Goal: Task Accomplishment & Management: Complete application form

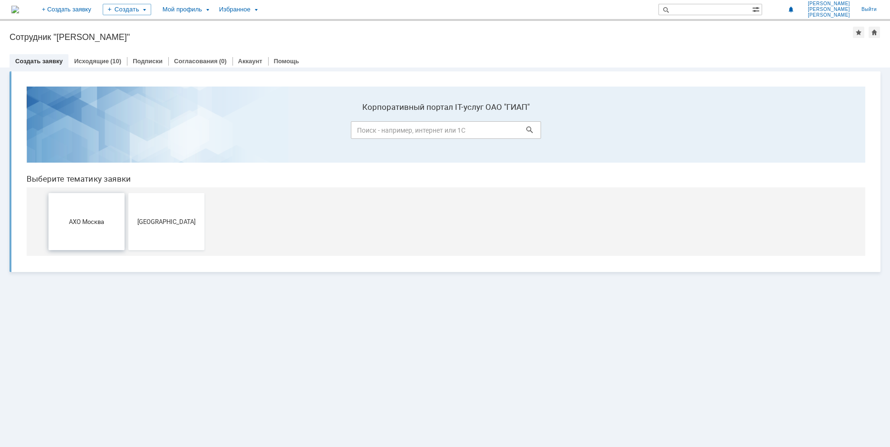
click at [77, 221] on span "АХО Москва" at bounding box center [86, 221] width 70 height 7
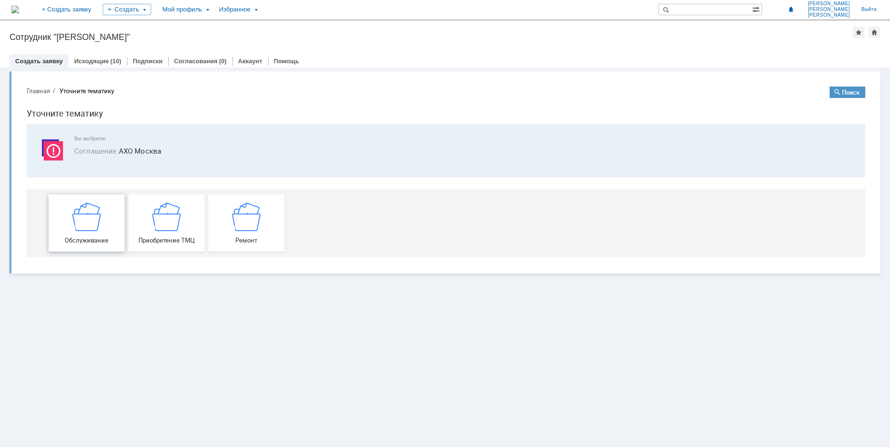
click at [84, 221] on img at bounding box center [86, 216] width 29 height 29
click at [248, 217] on img at bounding box center [246, 216] width 29 height 29
click at [82, 217] on img at bounding box center [86, 216] width 29 height 29
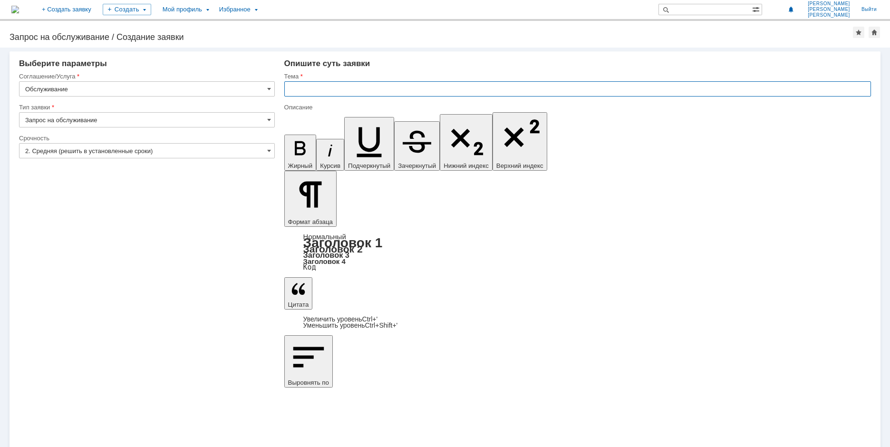
click at [300, 87] on input "text" at bounding box center [577, 88] width 587 height 15
drag, startPoint x: 330, startPoint y: 91, endPoint x: 317, endPoint y: 92, distance: 13.4
click at [317, 92] on input "Скрипит стул" at bounding box center [577, 88] width 587 height 15
type input "Скрипит кресло"
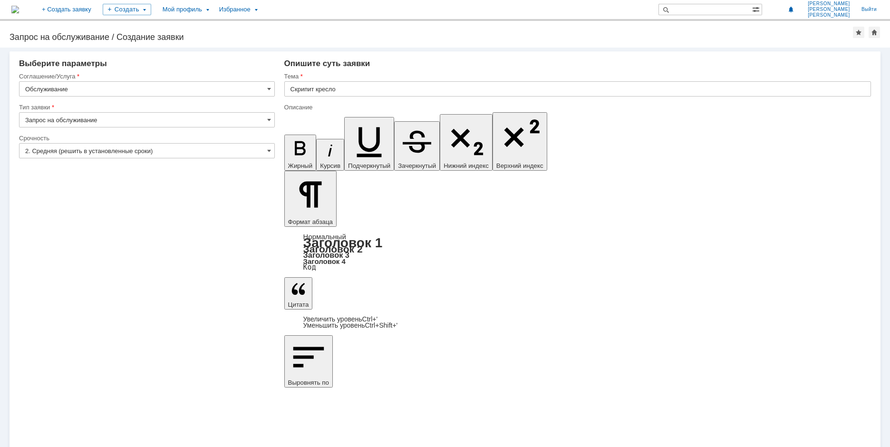
drag, startPoint x: 301, startPoint y: 3334, endPoint x: 307, endPoint y: 3344, distance: 12.6
